Goal: Task Accomplishment & Management: Complete application form

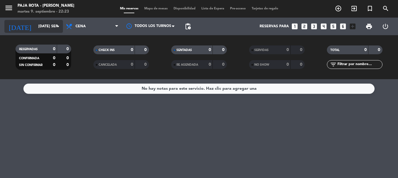
click at [55, 30] on input "[DATE] sep." at bounding box center [59, 26] width 49 height 10
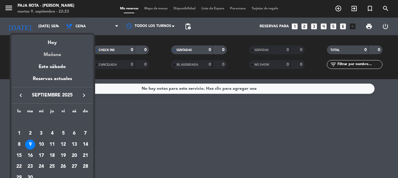
click at [60, 53] on div "Mañana" at bounding box center [52, 53] width 82 height 12
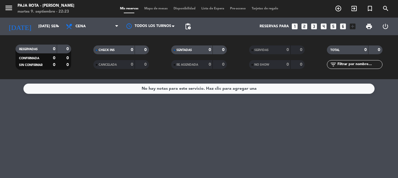
type input "mié. [DATE]"
click at [85, 30] on span "Cena" at bounding box center [92, 26] width 58 height 13
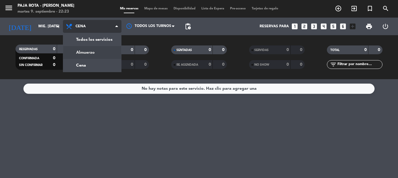
click at [89, 50] on div "menu PAJA [PERSON_NAME] [PERSON_NAME] 9. septiembre - 22:23 Mis reservas Mapa d…" at bounding box center [199, 39] width 398 height 79
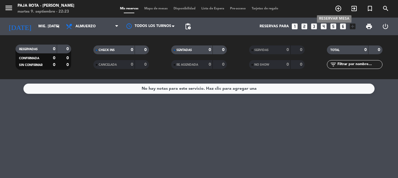
click at [337, 8] on icon "add_circle_outline" at bounding box center [338, 8] width 7 height 7
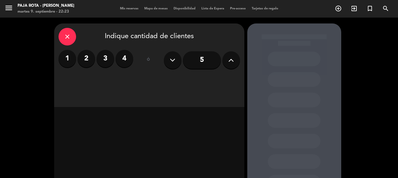
click at [229, 62] on icon at bounding box center [231, 60] width 6 height 9
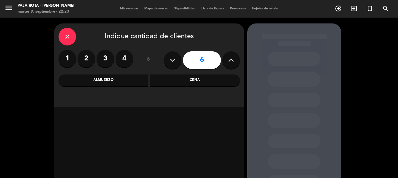
click at [229, 62] on icon at bounding box center [231, 60] width 6 height 9
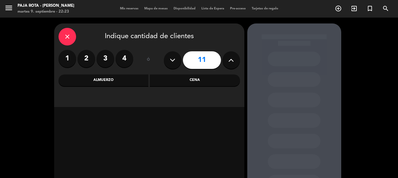
click at [229, 62] on icon at bounding box center [231, 60] width 6 height 9
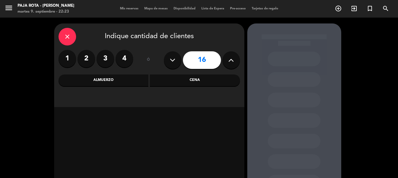
click at [229, 62] on icon at bounding box center [231, 60] width 6 height 9
type input "20"
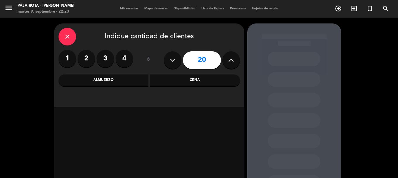
click at [104, 80] on div "Almuerzo" at bounding box center [103, 80] width 90 height 12
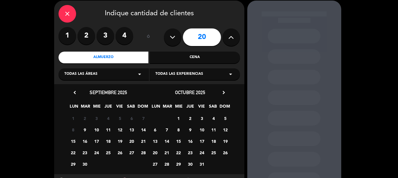
scroll to position [53, 0]
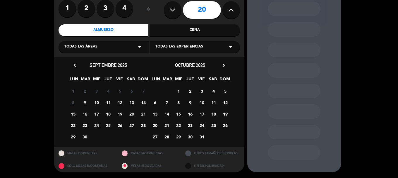
click at [97, 103] on span "10" at bounding box center [97, 102] width 10 height 10
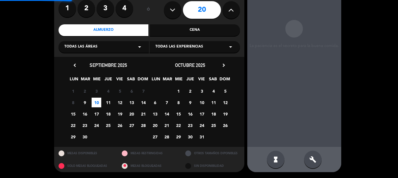
scroll to position [23, 0]
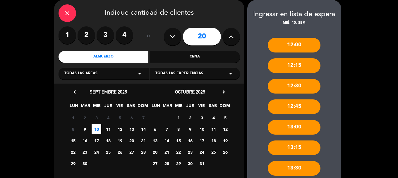
click at [300, 128] on div "13:00" at bounding box center [294, 127] width 53 height 15
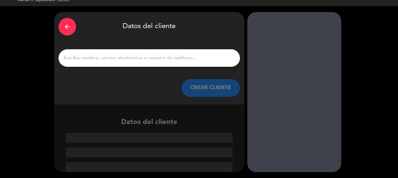
click at [161, 57] on input "1" at bounding box center [149, 58] width 173 height 8
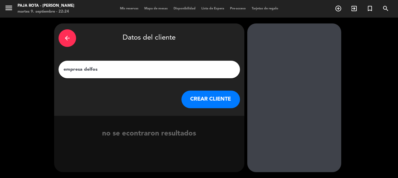
type input "empresa delfos"
click at [231, 103] on button "CREAR CLIENTE" at bounding box center [210, 99] width 58 height 18
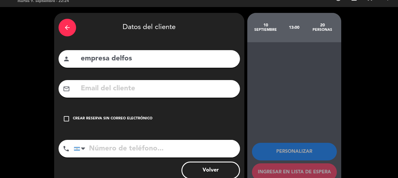
scroll to position [29, 0]
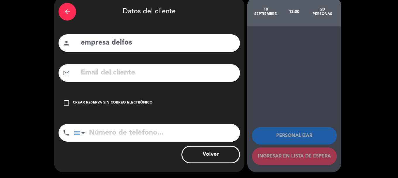
click at [67, 106] on icon "check_box_outline_blank" at bounding box center [66, 102] width 7 height 7
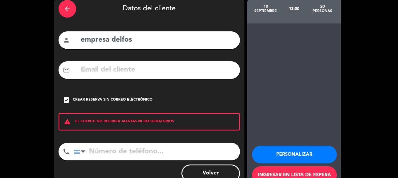
click at [144, 160] on input "tel" at bounding box center [157, 151] width 166 height 18
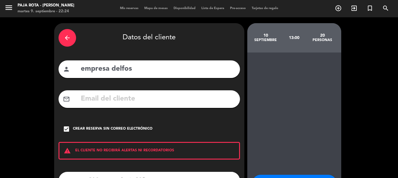
scroll to position [0, 0]
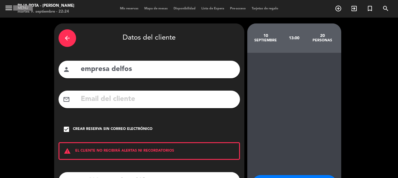
drag, startPoint x: 6, startPoint y: 7, endPoint x: 12, endPoint y: 11, distance: 7.0
click at [6, 7] on icon "menu" at bounding box center [8, 8] width 9 height 9
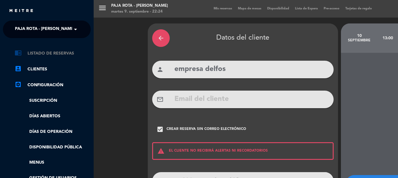
click at [51, 56] on link "chrome_reader_mode Listado de Reservas" at bounding box center [53, 53] width 76 height 7
